Goal: Task Accomplishment & Management: Use online tool/utility

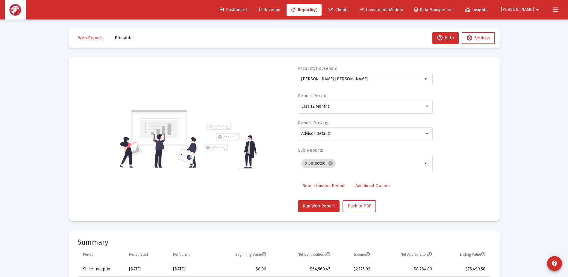
select select "View all"
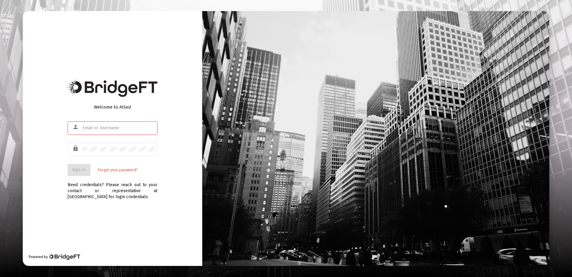
click at [99, 129] on input "text" at bounding box center [119, 127] width 72 height 5
click at [100, 126] on input "text" at bounding box center [119, 127] width 72 height 5
click at [138, 126] on input "text" at bounding box center [119, 127] width 72 height 5
